Goal: Task Accomplishment & Management: Complete application form

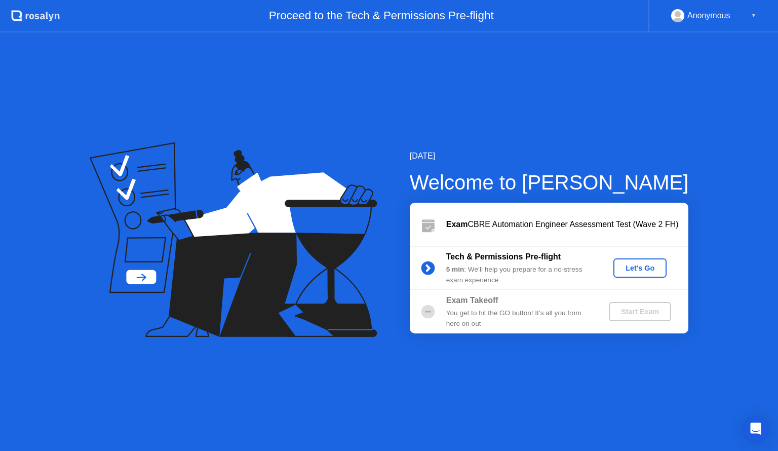
click at [634, 268] on div "Let's Go" at bounding box center [640, 268] width 45 height 8
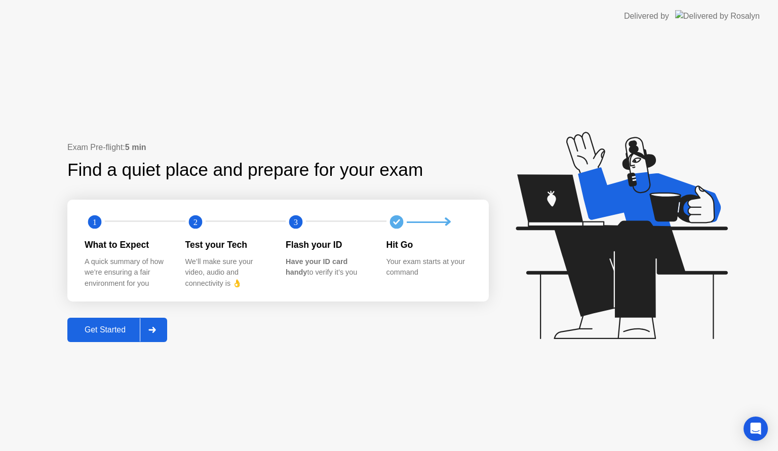
click at [126, 329] on div "Get Started" at bounding box center [104, 329] width 69 height 9
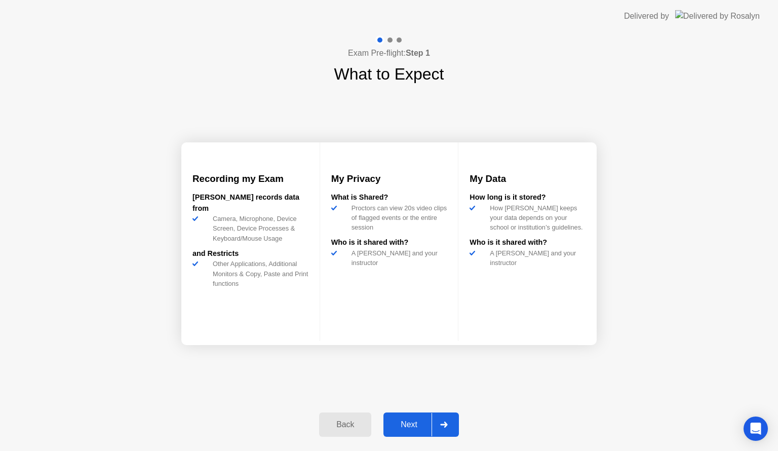
click at [409, 414] on button "Next" at bounding box center [421, 424] width 75 height 24
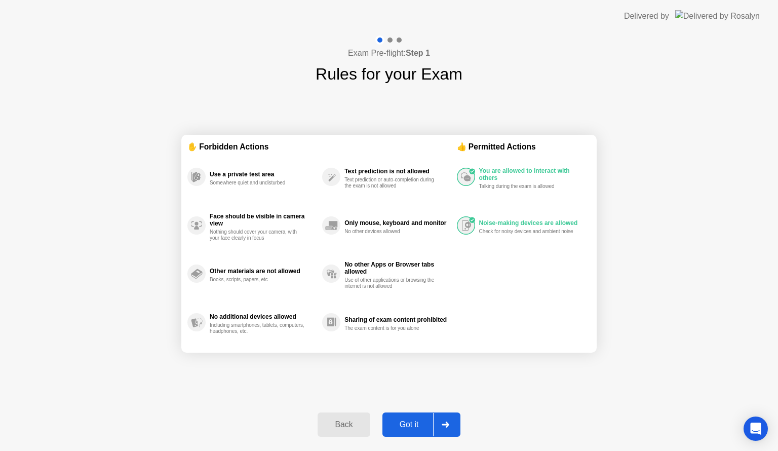
click at [408, 421] on div "Got it" at bounding box center [410, 424] width 48 height 9
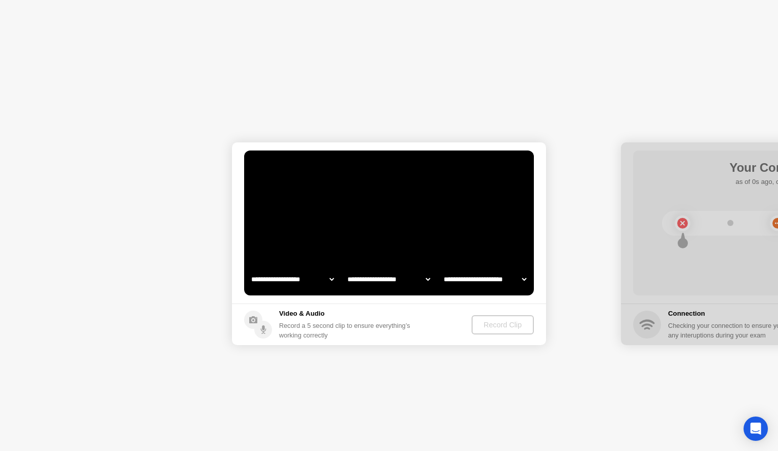
select select "**********"
select select "*******"
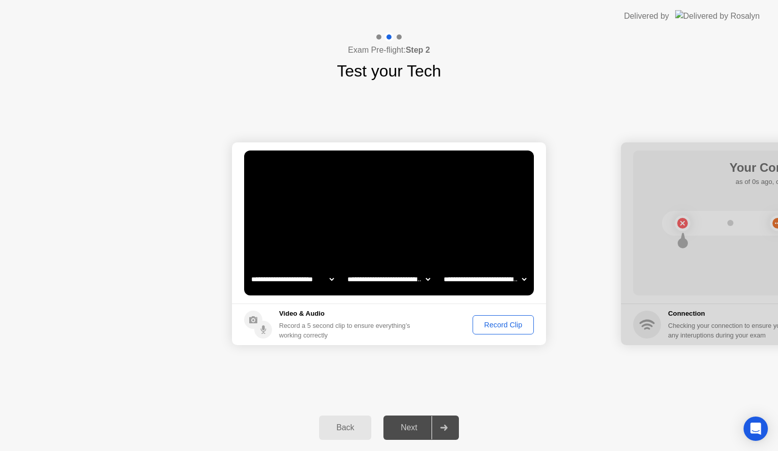
drag, startPoint x: 716, startPoint y: 205, endPoint x: 659, endPoint y: 205, distance: 57.3
click at [659, 205] on div at bounding box center [778, 243] width 314 height 203
click at [496, 321] on div "Record Clip" at bounding box center [503, 325] width 54 height 8
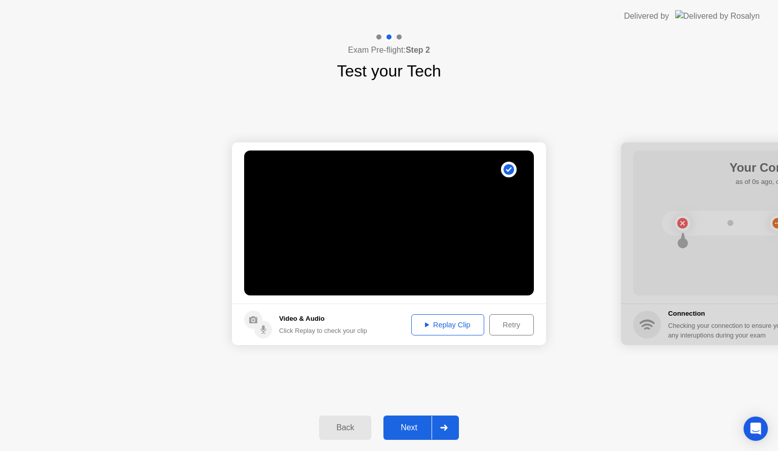
click at [465, 329] on div "Replay Clip" at bounding box center [448, 325] width 66 height 8
click at [457, 326] on div "Replay Clip" at bounding box center [448, 325] width 66 height 8
click at [445, 427] on icon at bounding box center [443, 428] width 7 height 6
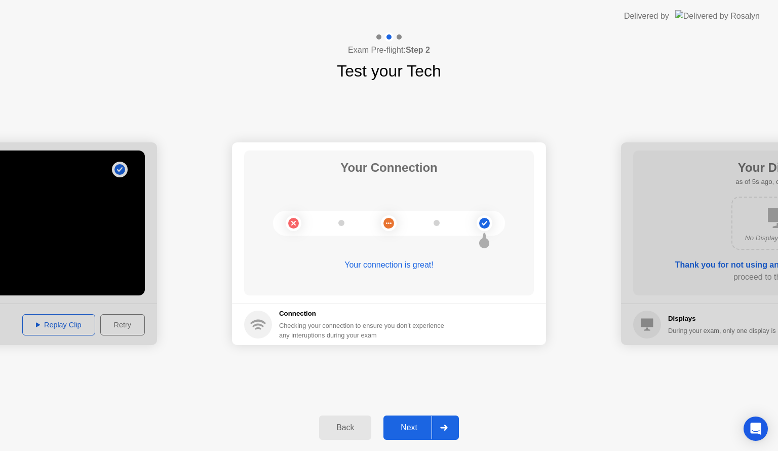
click at [419, 423] on div "Next" at bounding box center [409, 427] width 45 height 9
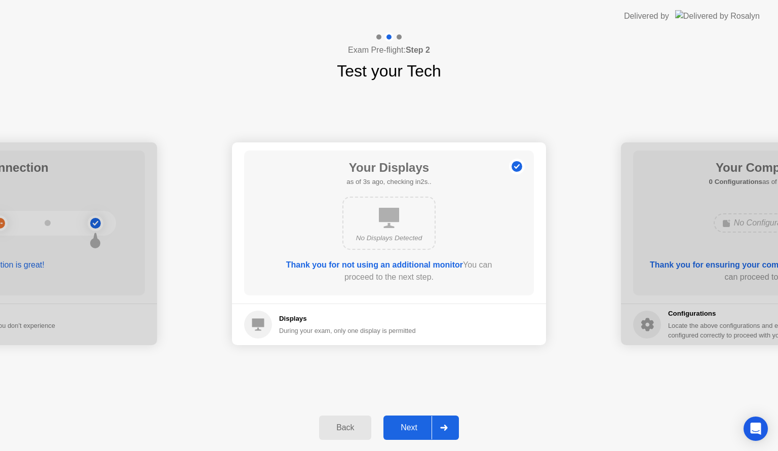
click at [419, 423] on div "Next" at bounding box center [409, 427] width 45 height 9
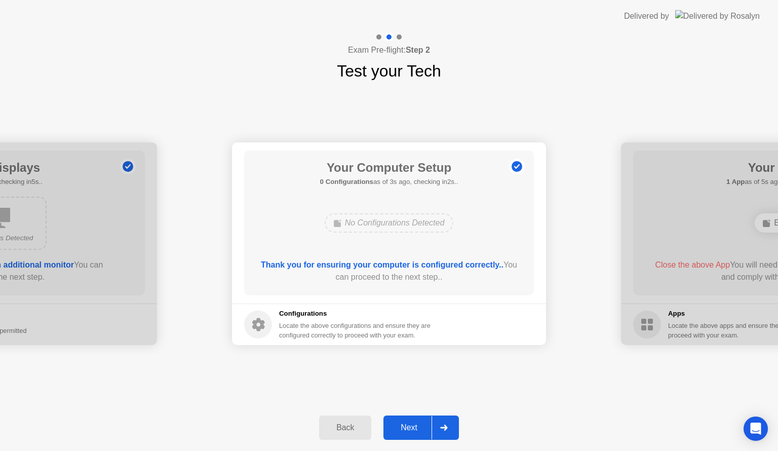
click at [419, 423] on div "Next" at bounding box center [409, 427] width 45 height 9
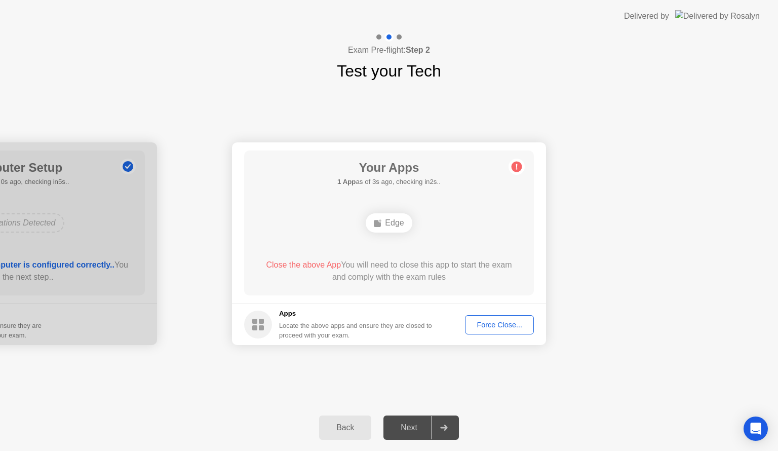
click at [516, 166] on circle at bounding box center [517, 167] width 11 height 11
click at [517, 166] on icon at bounding box center [517, 167] width 2 height 6
click at [503, 321] on div "Force Close..." at bounding box center [500, 325] width 62 height 8
click at [490, 325] on div "Force Close..." at bounding box center [500, 325] width 62 height 8
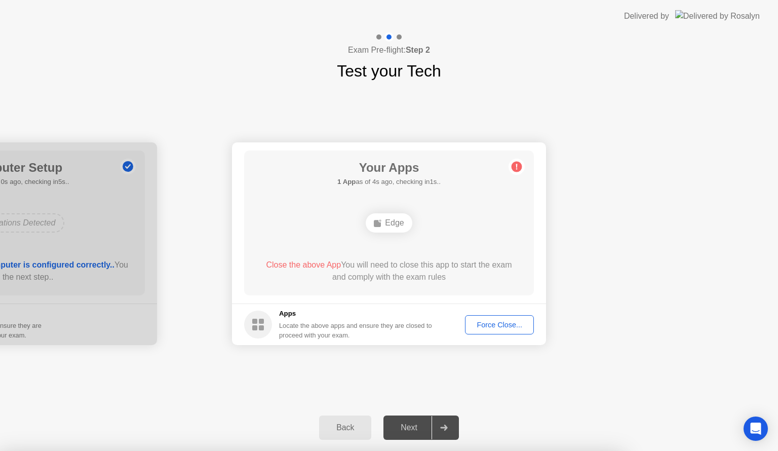
click at [427, 430] on div "Next" at bounding box center [409, 427] width 45 height 9
click at [518, 164] on circle at bounding box center [517, 167] width 11 height 11
click at [349, 435] on button "Back" at bounding box center [345, 427] width 52 height 24
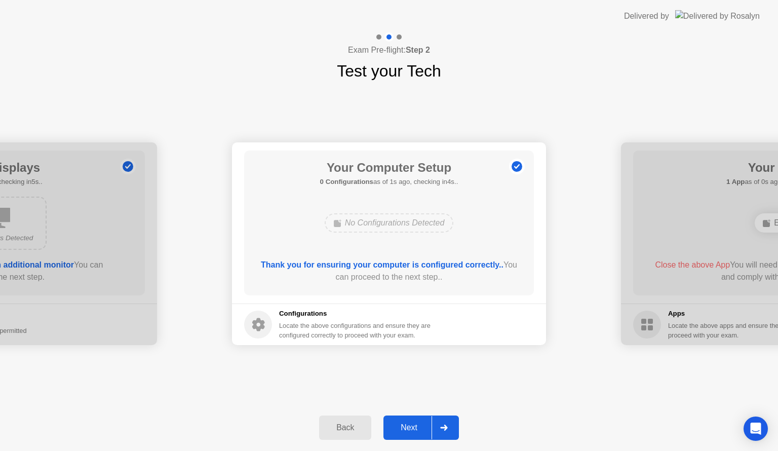
click at [407, 424] on div "Next" at bounding box center [409, 427] width 45 height 9
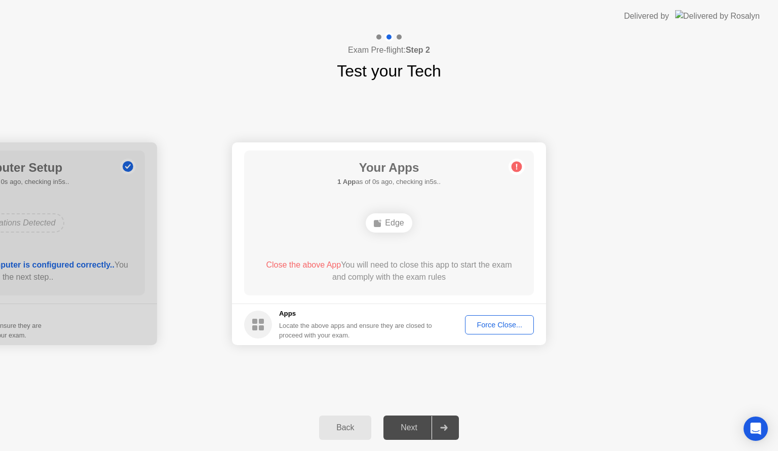
click at [480, 326] on div "Force Close..." at bounding box center [500, 325] width 62 height 8
click at [545, 423] on div "Back Next" at bounding box center [389, 427] width 778 height 47
drag, startPoint x: 519, startPoint y: 170, endPoint x: 425, endPoint y: 210, distance: 102.4
click at [519, 170] on icon at bounding box center [517, 167] width 16 height 16
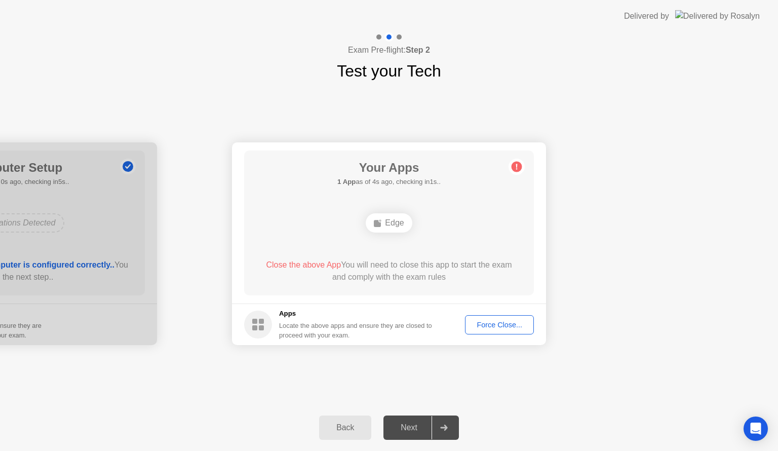
click at [395, 223] on div "Edge" at bounding box center [389, 222] width 46 height 19
click at [480, 335] on footer "Apps Locate the above apps and ensure they are closed to proceed with your exam…" at bounding box center [389, 324] width 314 height 42
click at [479, 327] on div "Force Close..." at bounding box center [500, 325] width 62 height 8
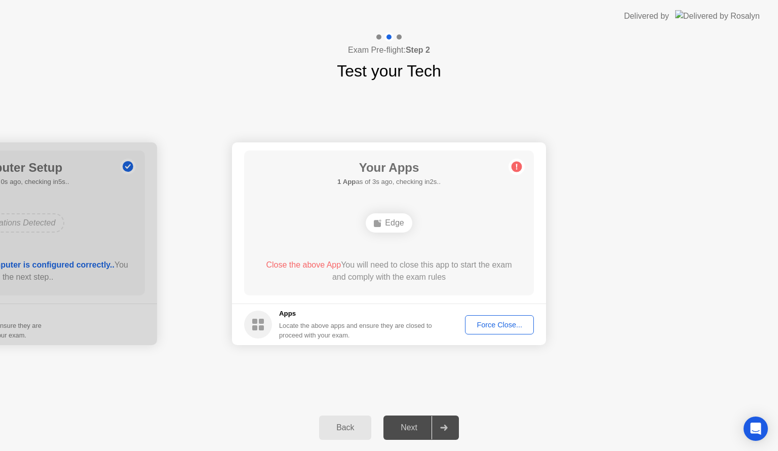
click at [355, 427] on div "Back" at bounding box center [345, 427] width 46 height 9
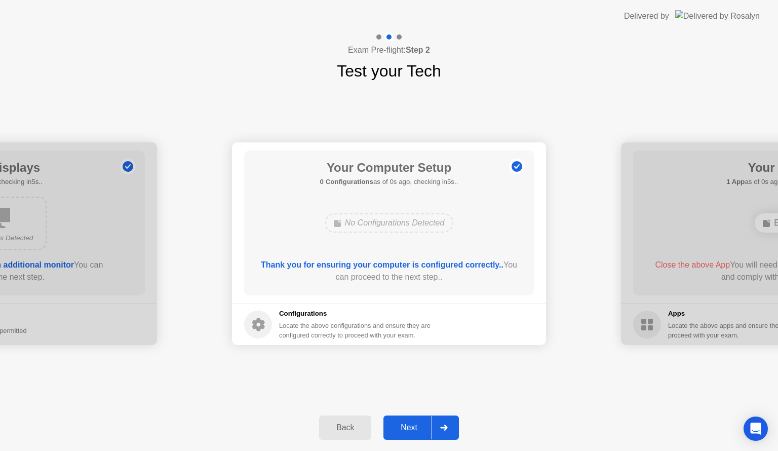
click at [403, 432] on div "Next" at bounding box center [409, 427] width 45 height 9
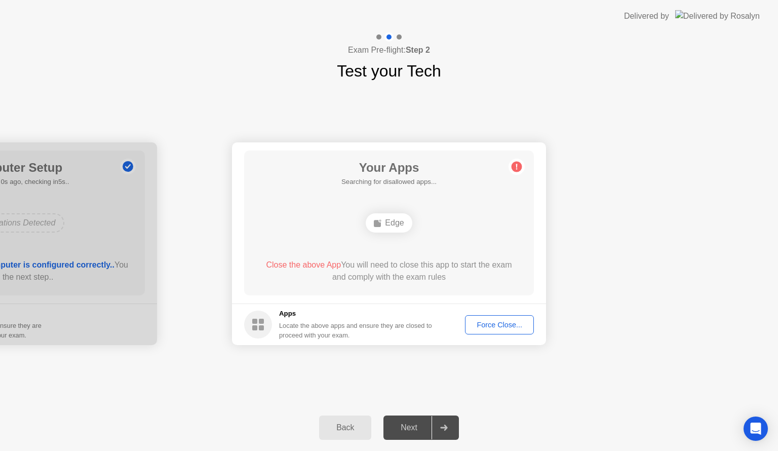
drag, startPoint x: 502, startPoint y: 322, endPoint x: 502, endPoint y: 333, distance: 11.1
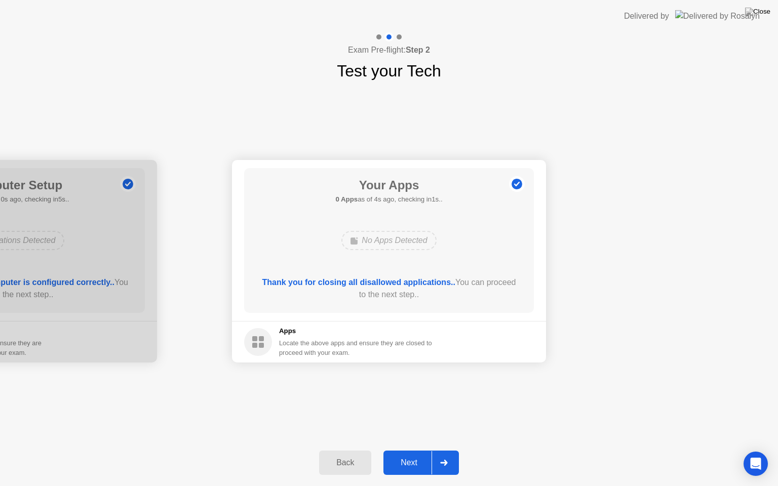
click at [405, 450] on div "Next" at bounding box center [409, 463] width 45 height 9
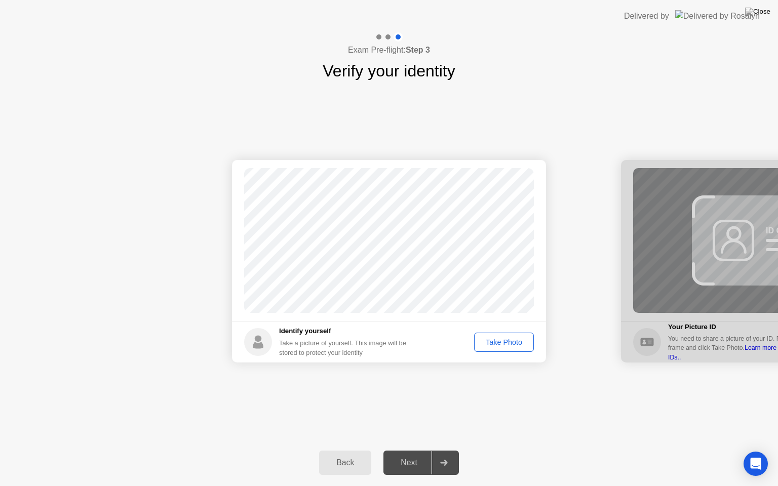
click at [507, 347] on div "Take Photo" at bounding box center [504, 342] width 53 height 8
click at [412, 450] on div "Next" at bounding box center [409, 463] width 45 height 9
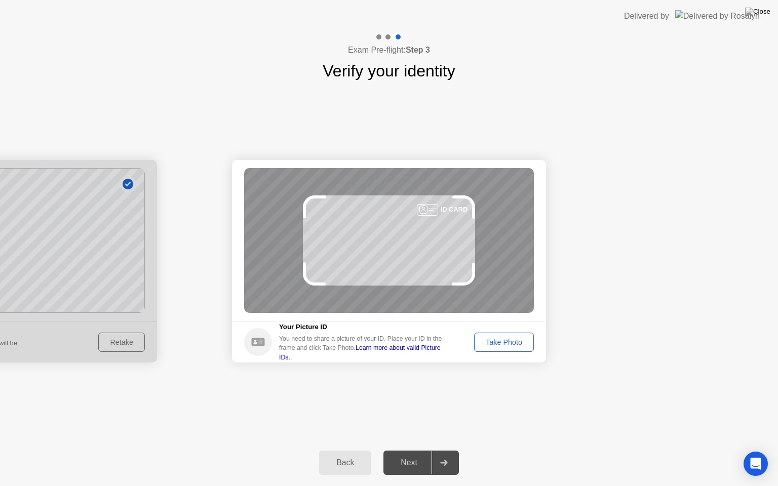
click at [350, 450] on button "Back" at bounding box center [345, 463] width 52 height 24
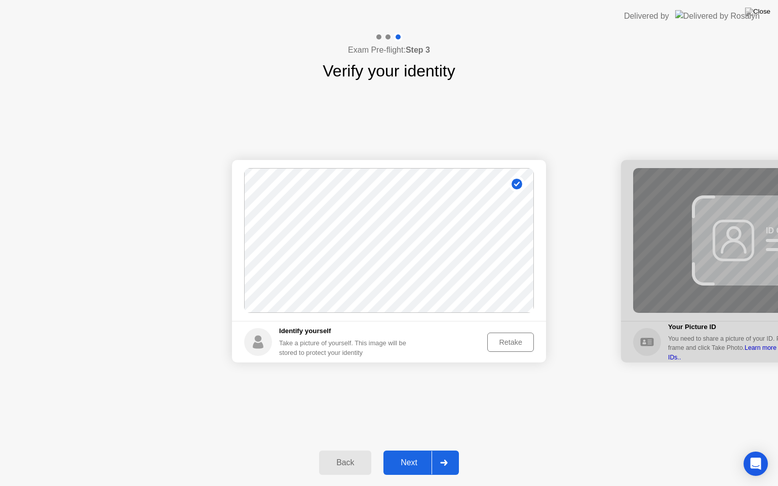
click at [500, 351] on button "Retake" at bounding box center [510, 342] width 47 height 19
click at [511, 335] on button "Take Photo" at bounding box center [504, 342] width 60 height 19
click at [445, 450] on div at bounding box center [444, 462] width 24 height 23
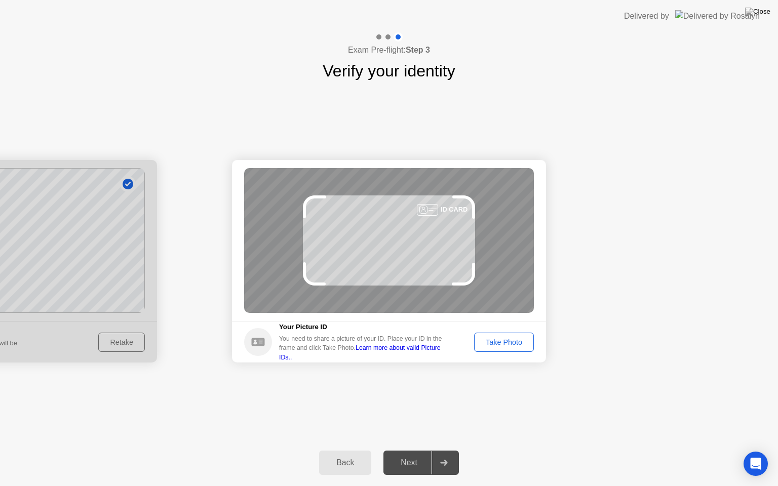
click at [490, 340] on div "Take Photo" at bounding box center [504, 342] width 53 height 8
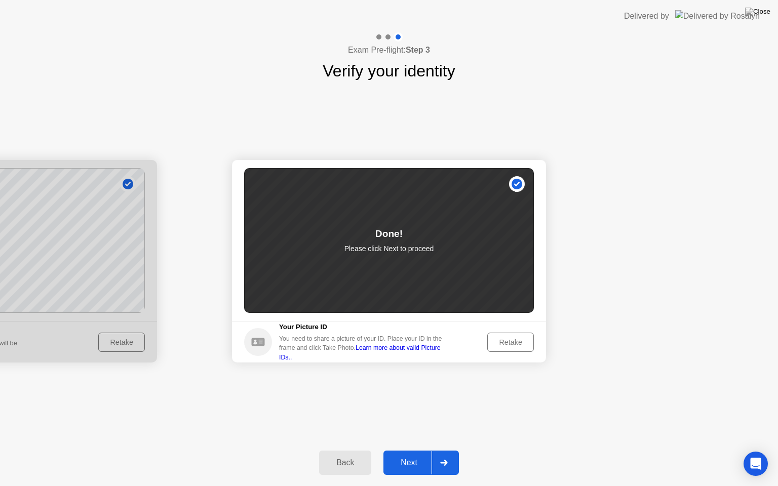
click at [504, 339] on div "Retake" at bounding box center [511, 342] width 40 height 8
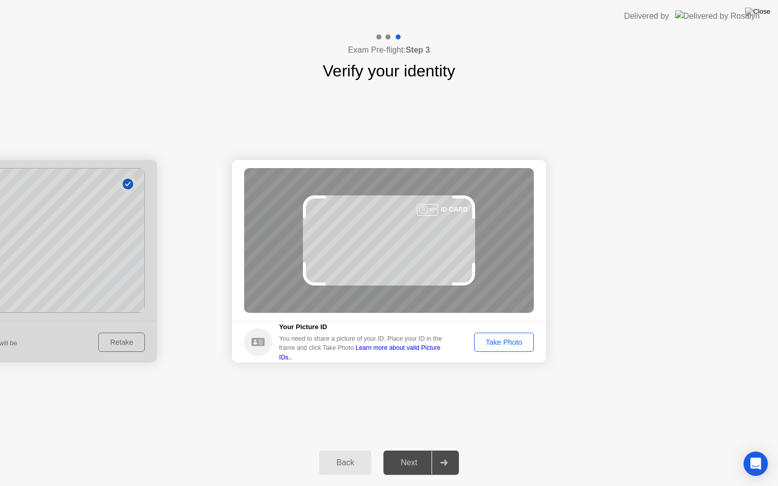
click at [504, 339] on div "Take Photo" at bounding box center [504, 342] width 53 height 8
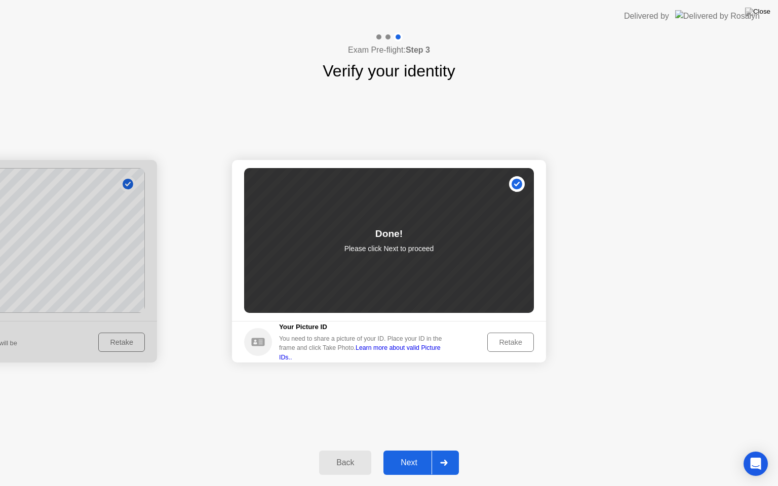
click at [411, 450] on div "Next" at bounding box center [409, 463] width 45 height 9
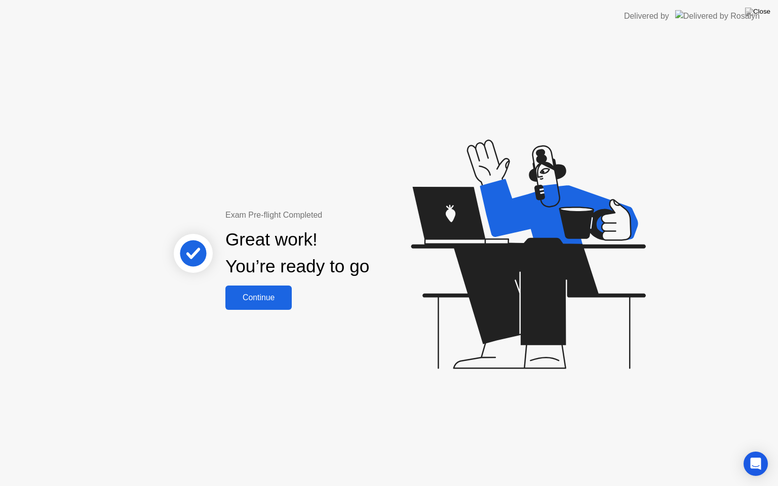
click at [257, 298] on div "Continue" at bounding box center [259, 297] width 60 height 9
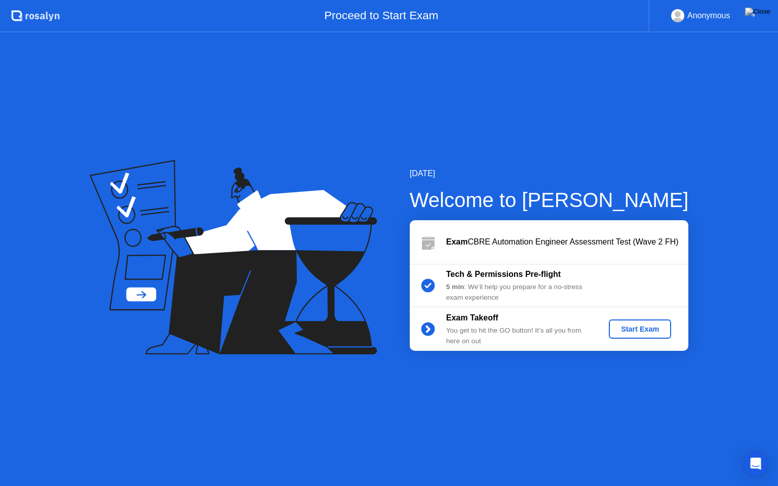
click at [626, 330] on div "Start Exam" at bounding box center [640, 329] width 54 height 8
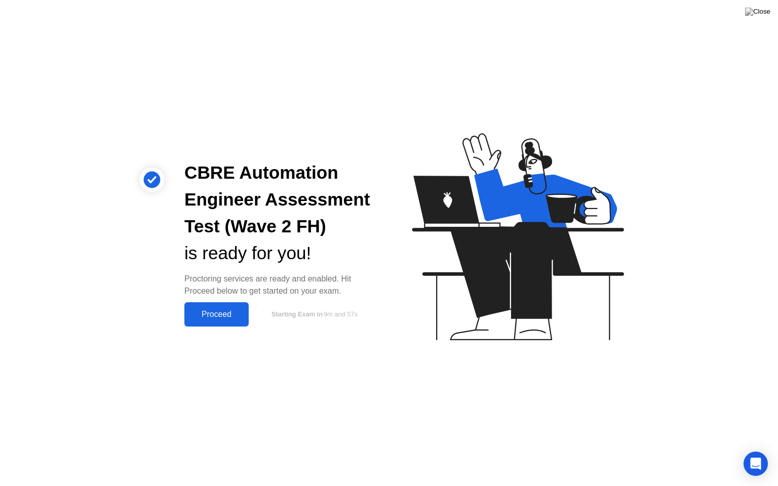
click at [228, 307] on button "Proceed" at bounding box center [216, 314] width 64 height 24
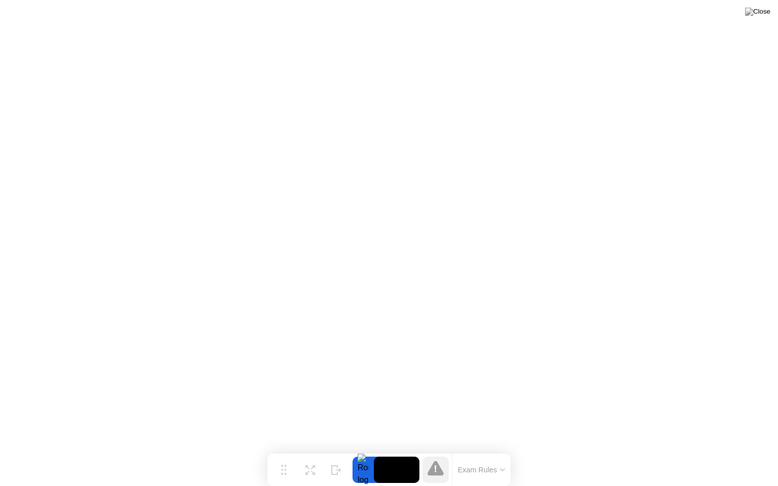
click at [503, 450] on icon at bounding box center [502, 470] width 5 height 3
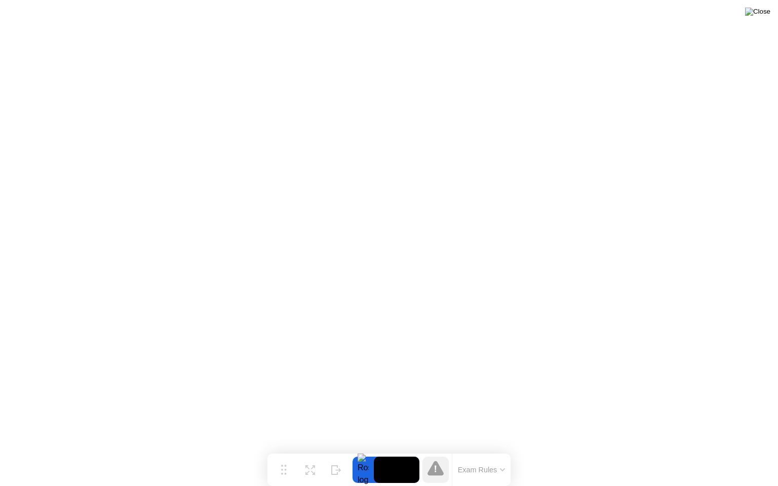
click at [768, 14] on img at bounding box center [757, 12] width 25 height 8
click at [765, 11] on img at bounding box center [757, 12] width 25 height 8
